Goal: Download file/media

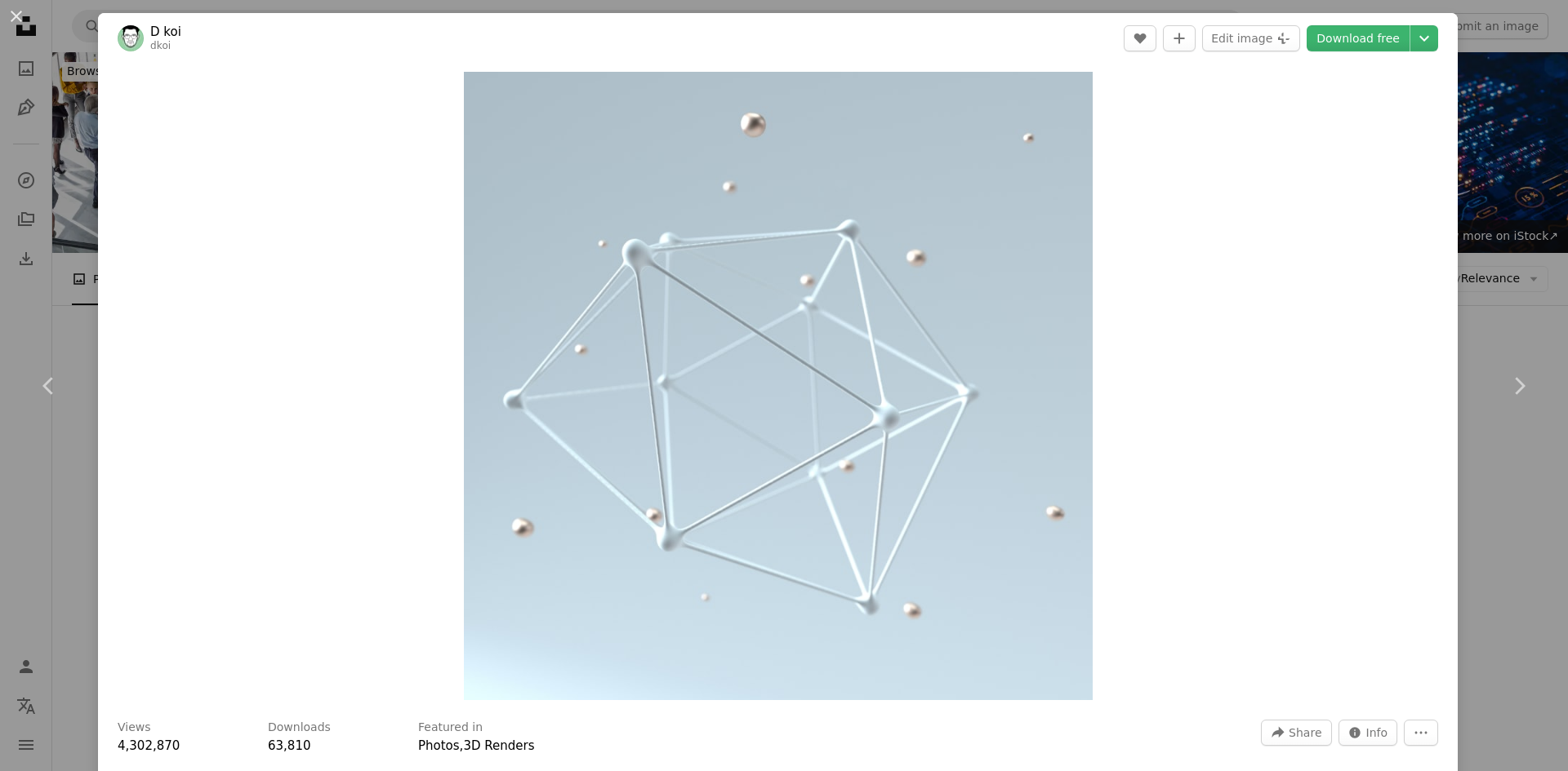
click at [25, 44] on div "An X shape Chevron left Chevron right D koi dkoi A heart A plus sign Edit image…" at bounding box center [784, 386] width 1568 height 771
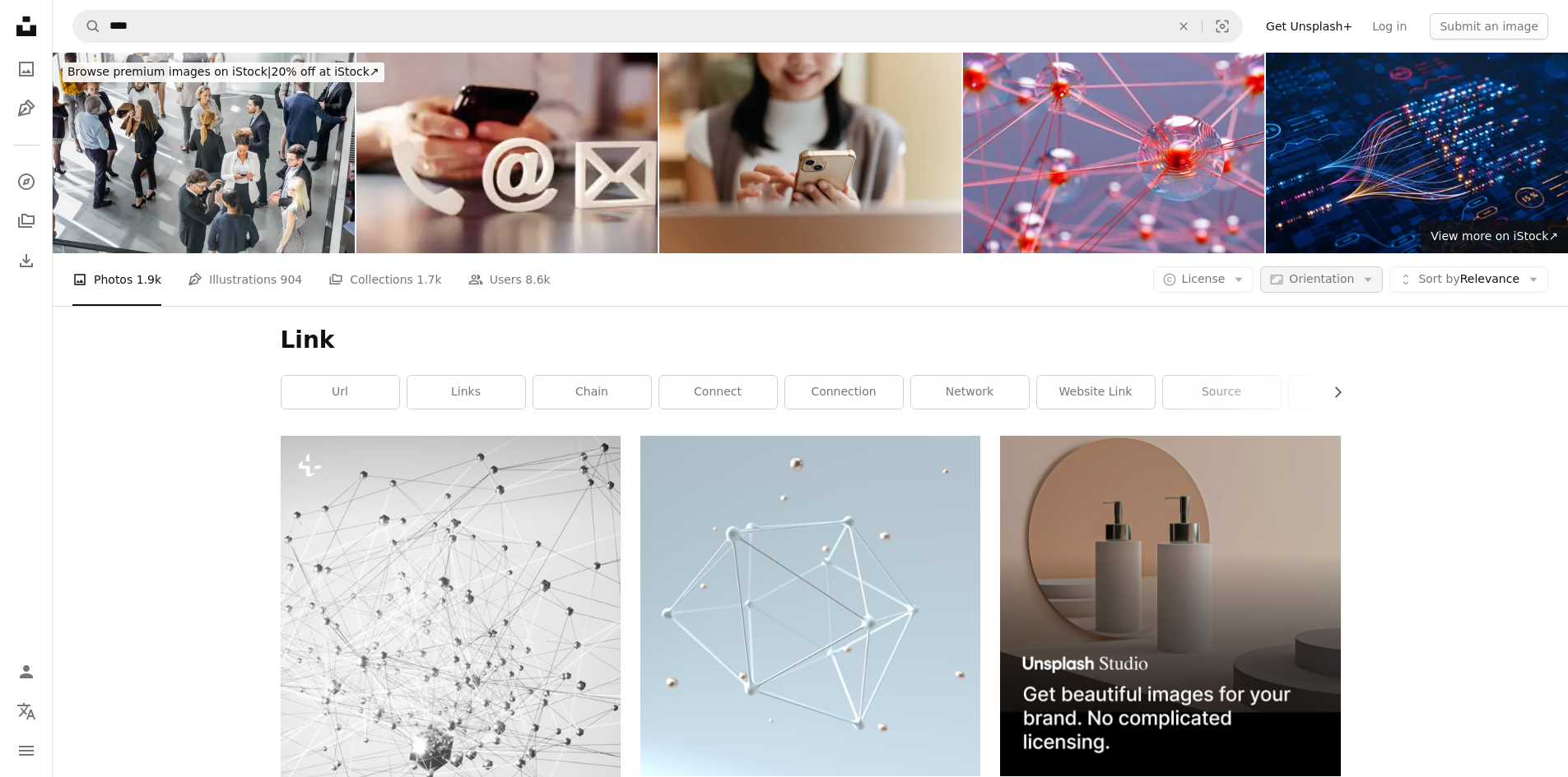
click at [1372, 278] on icon "button" at bounding box center [1367, 280] width 7 height 4
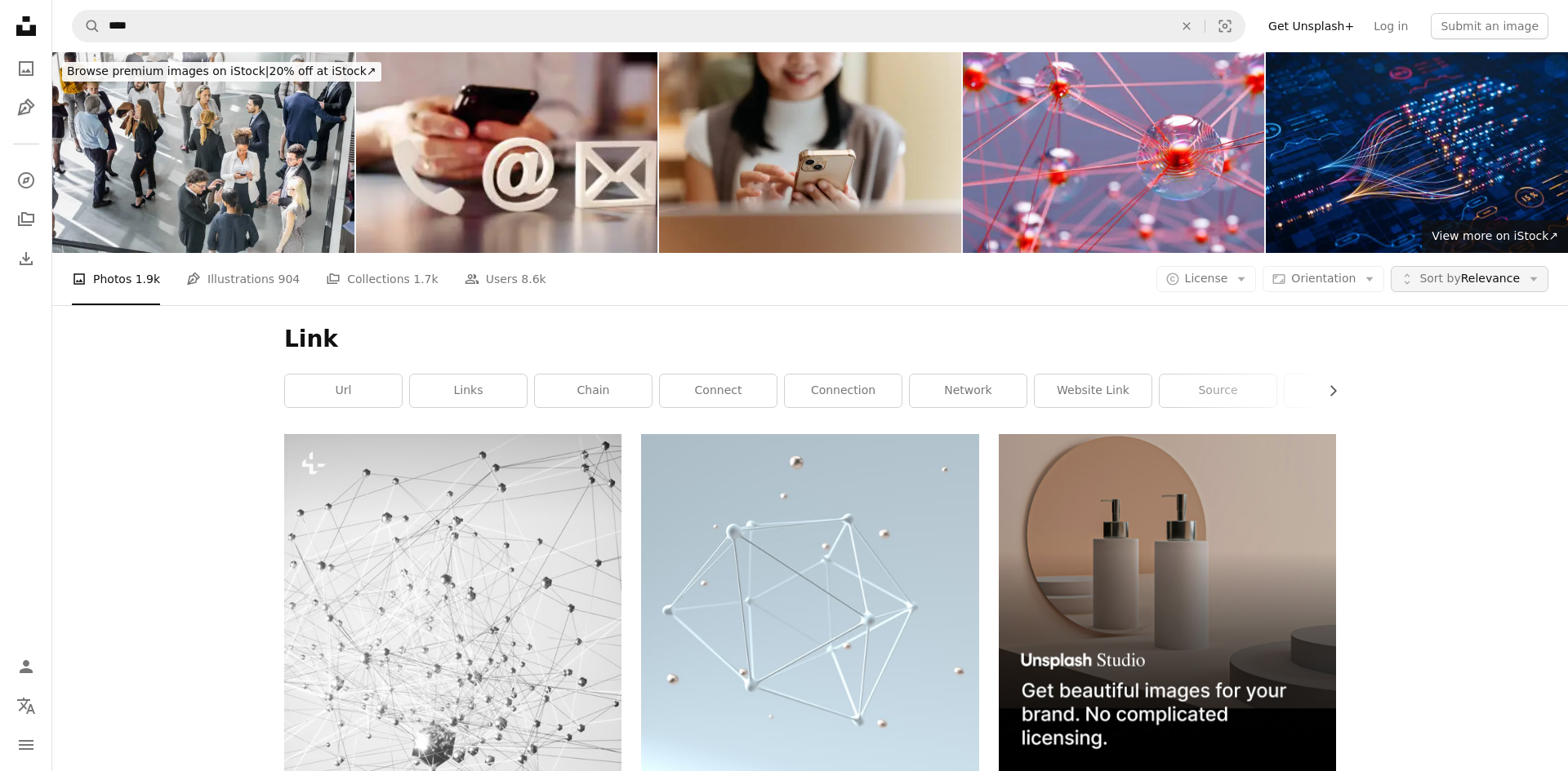
click at [1530, 277] on icon "button" at bounding box center [1534, 279] width 7 height 4
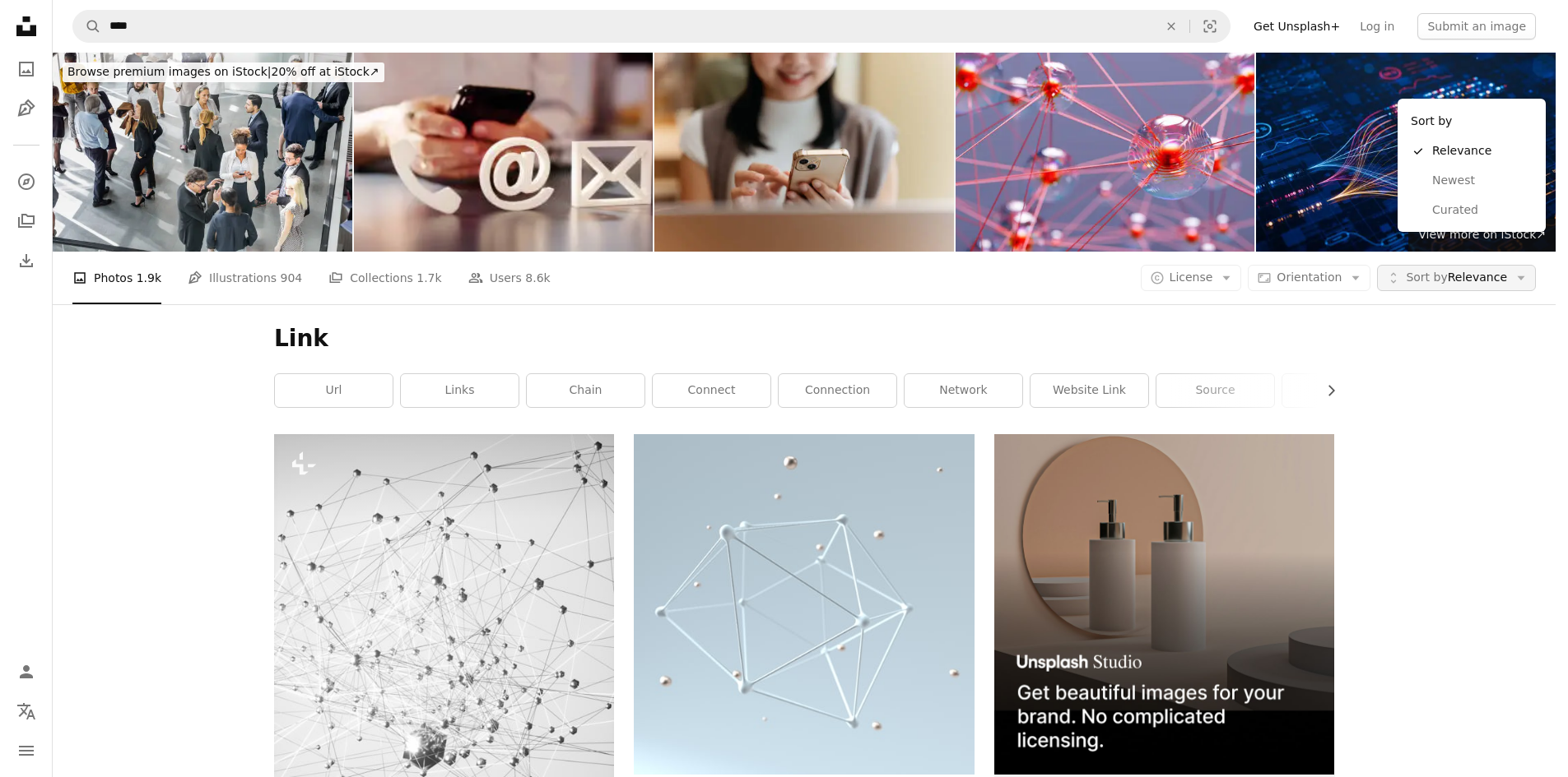
click at [1525, 276] on icon "button" at bounding box center [1521, 278] width 7 height 4
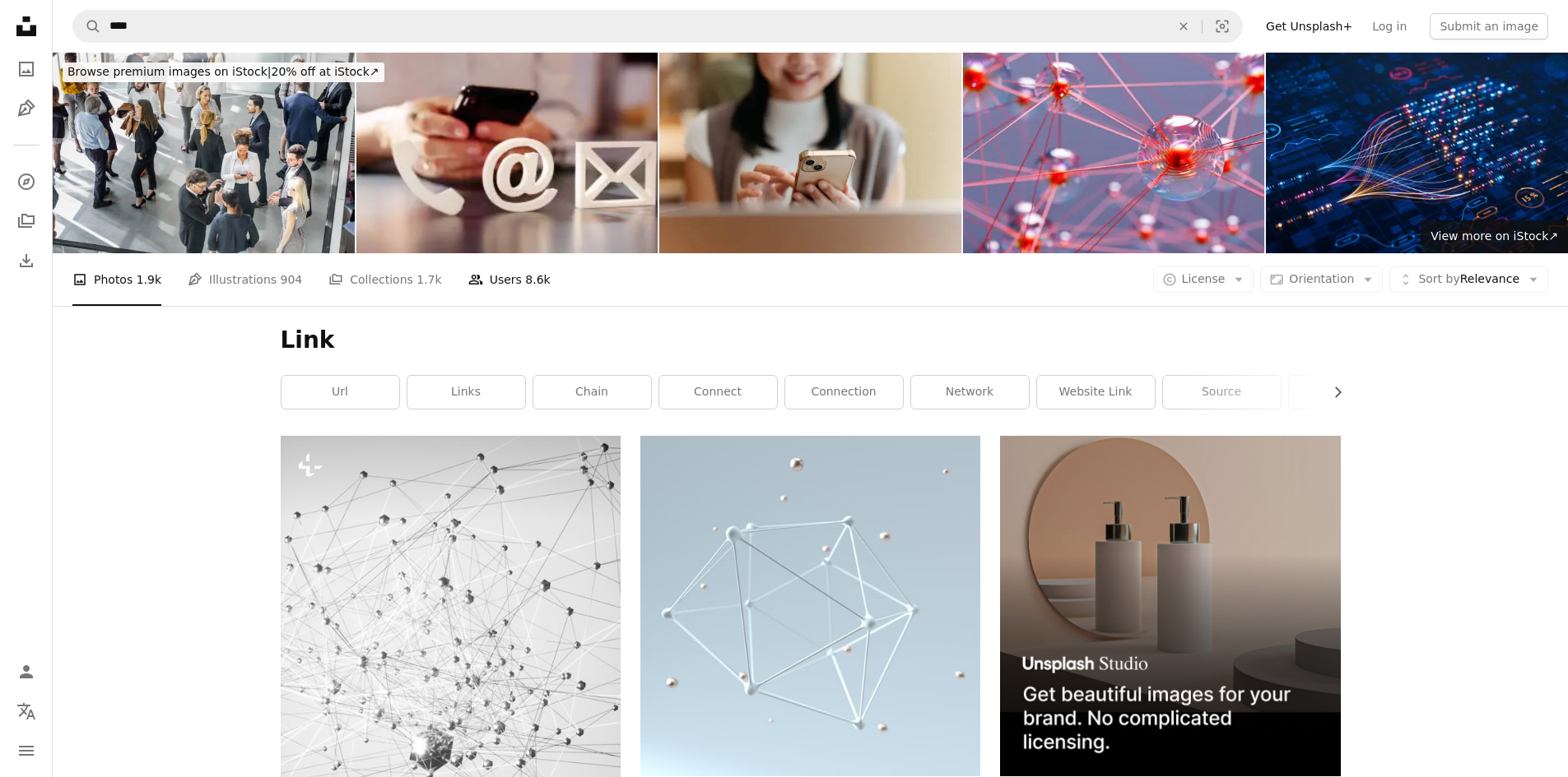
click at [525, 271] on span "8.6k" at bounding box center [537, 280] width 25 height 18
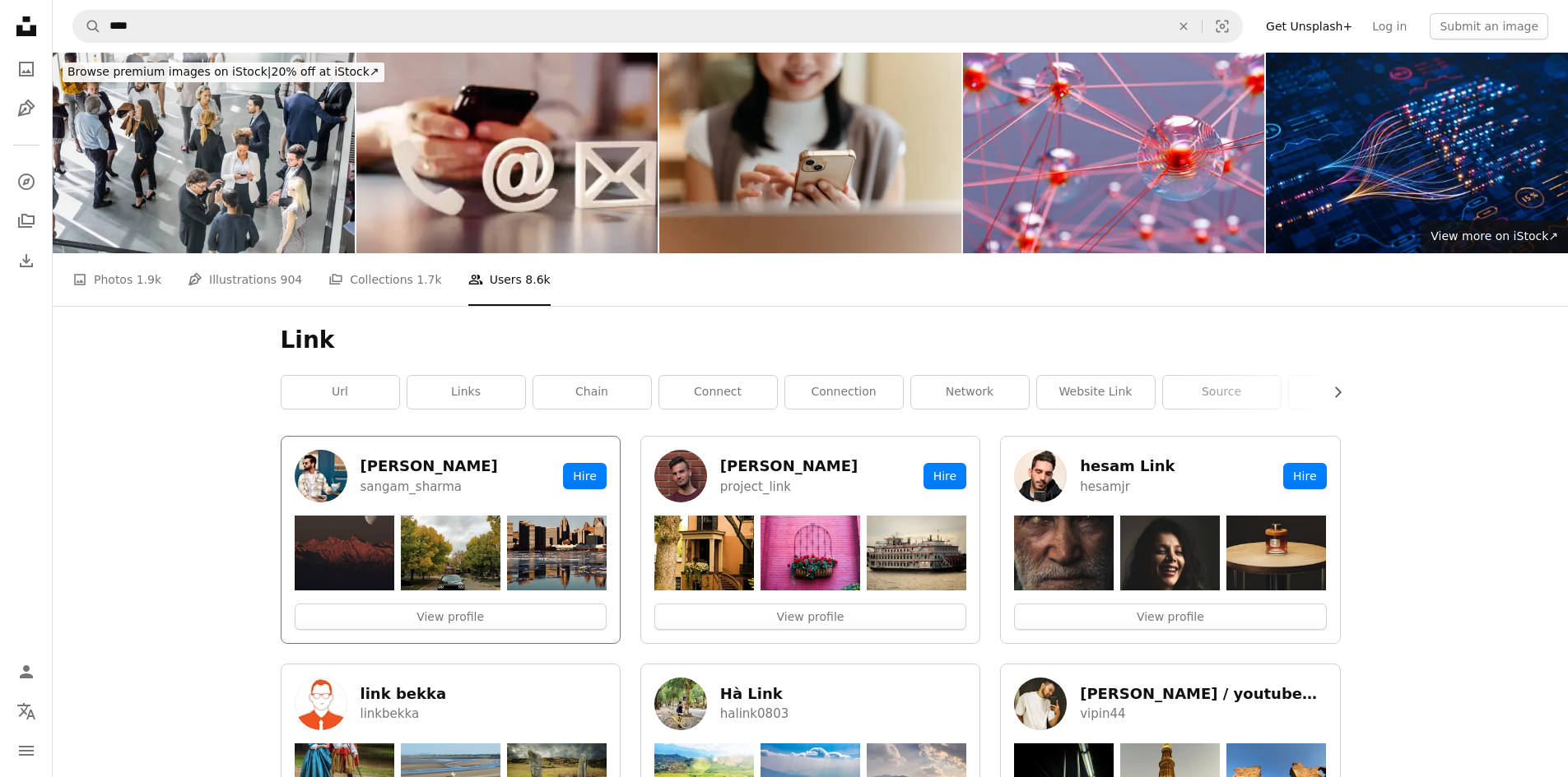
click at [345, 516] on img at bounding box center [344, 553] width 99 height 75
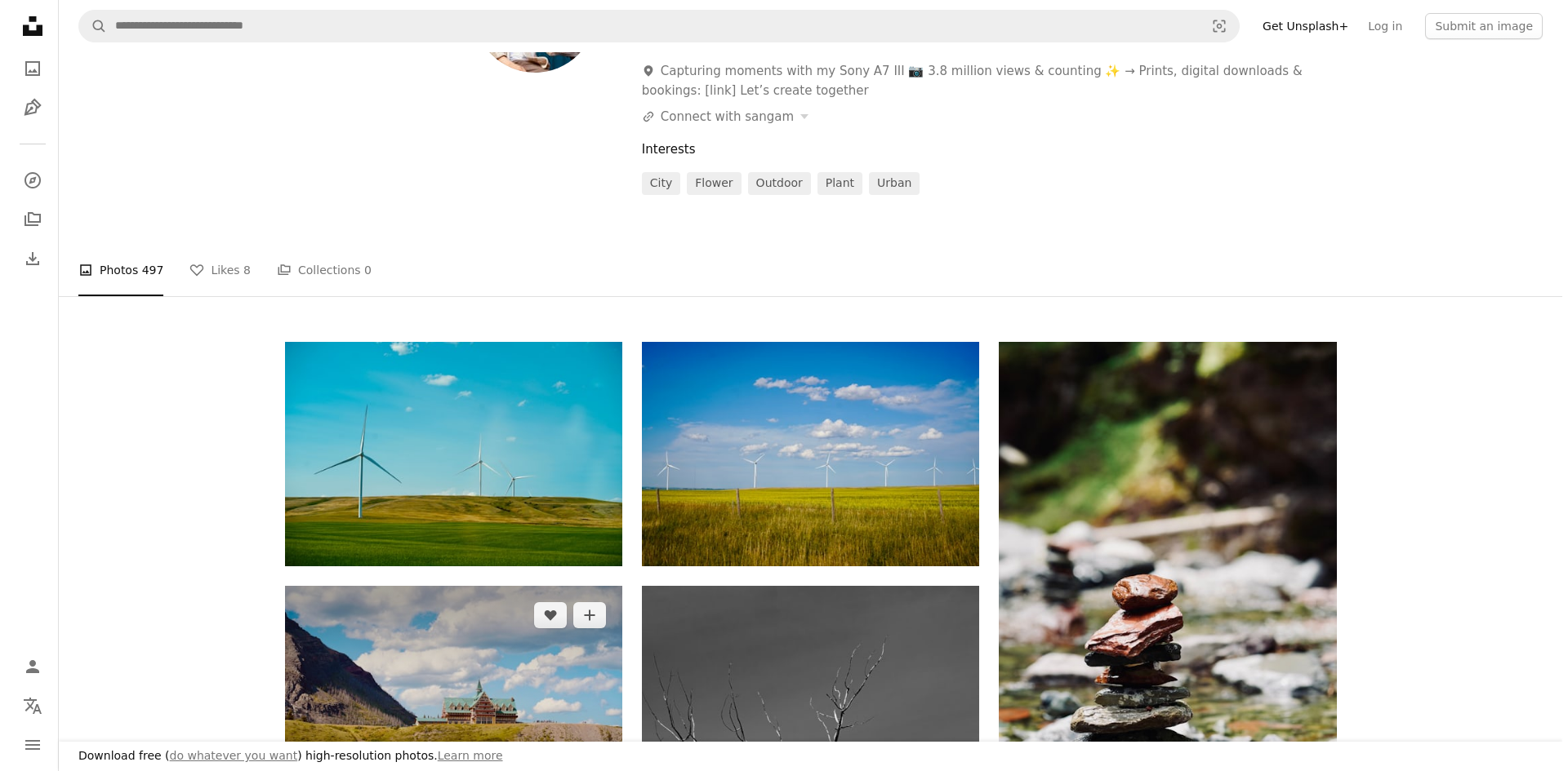
scroll to position [245, 0]
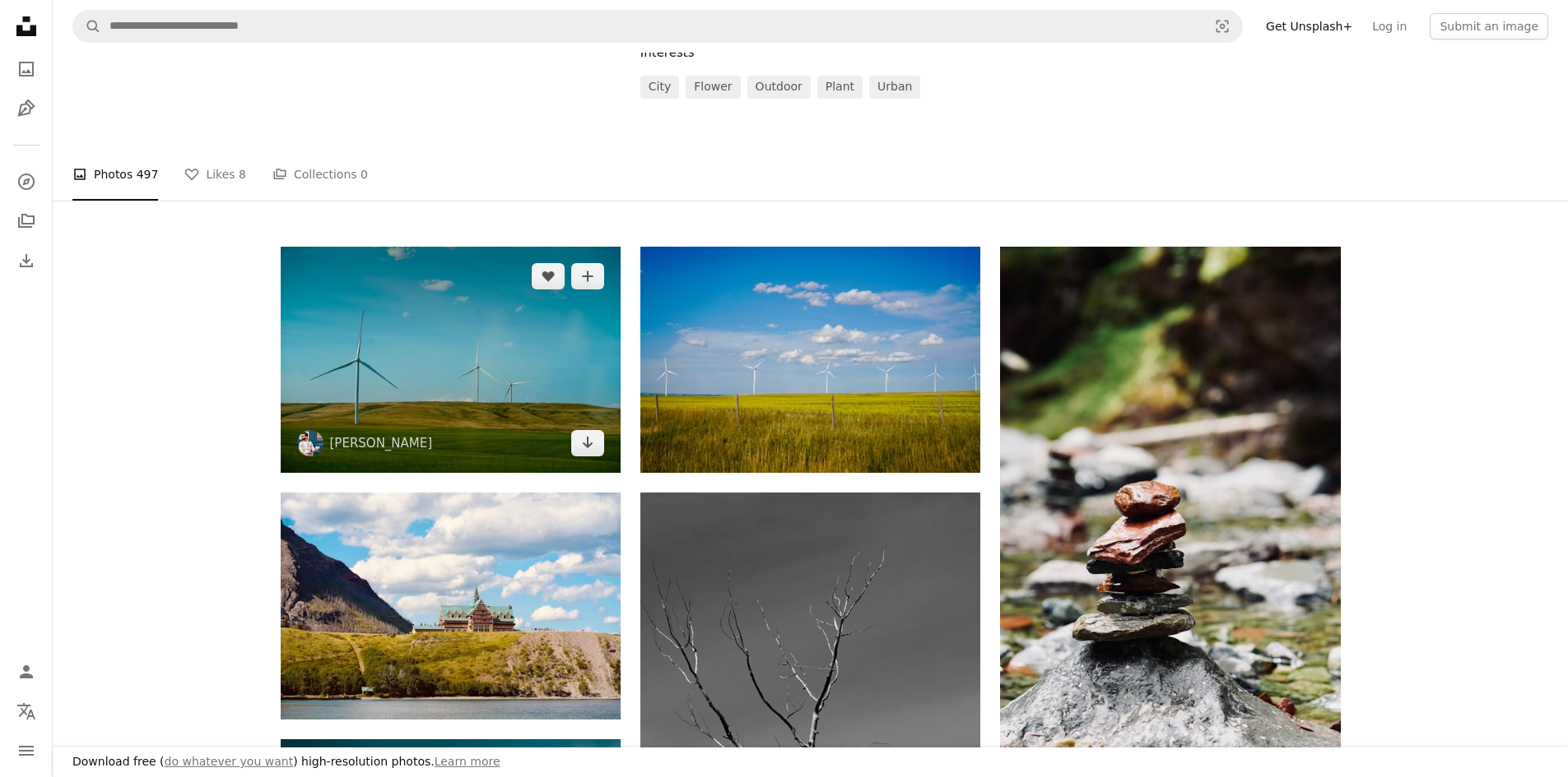
click at [470, 401] on img at bounding box center [450, 359] width 339 height 226
